Goal: Task Accomplishment & Management: Complete application form

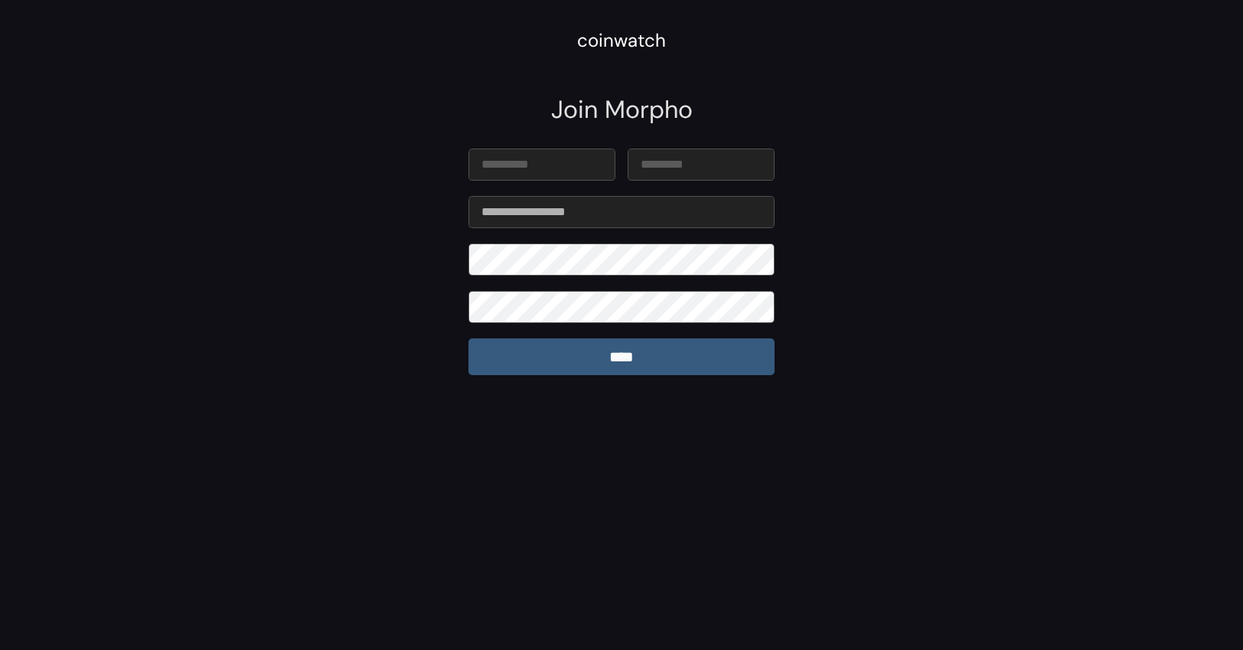
type input "*******"
type input "*********"
click at [671, 361] on input "****" at bounding box center [622, 356] width 306 height 37
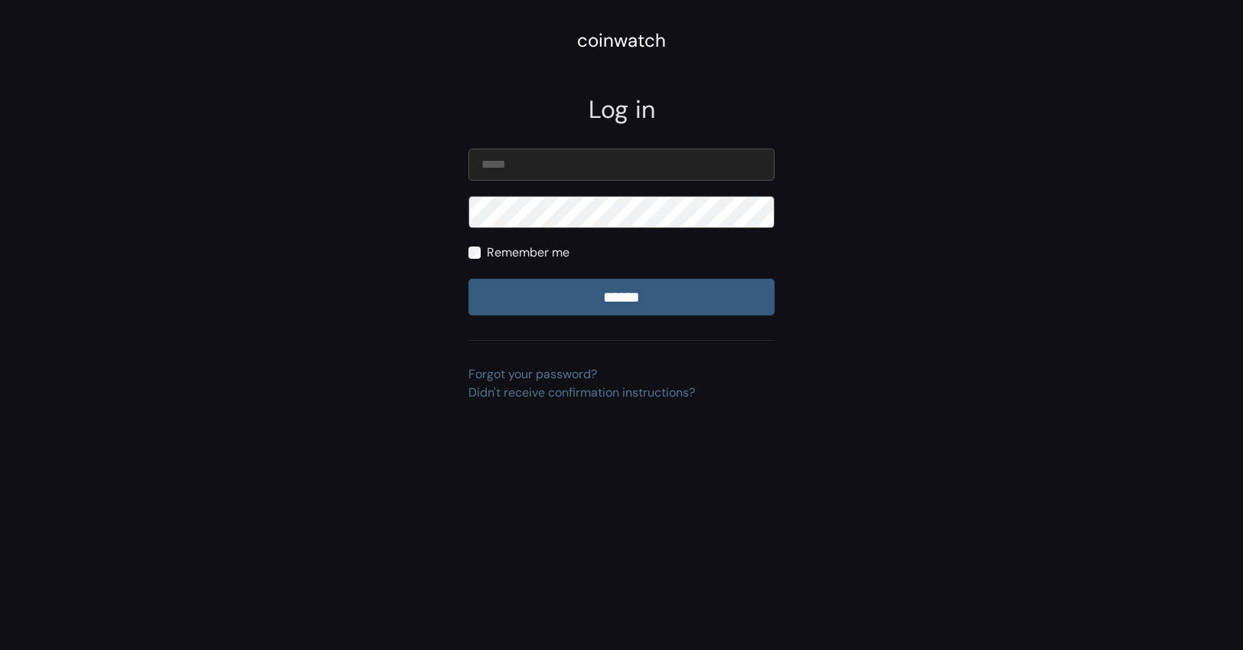
type input "**********"
